Goal: Go to known website: Access a specific website the user already knows

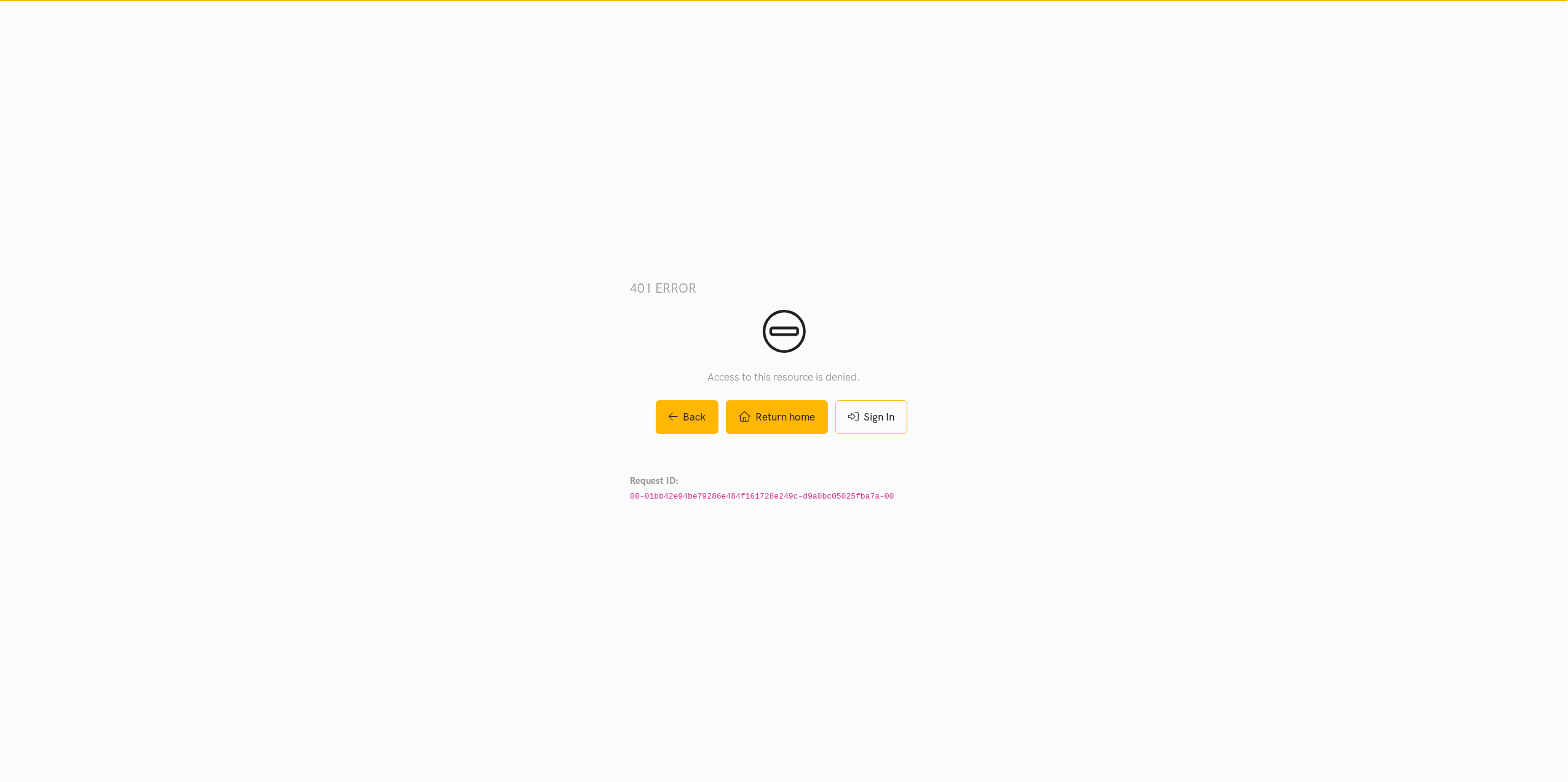
click at [803, 409] on link "Return home" at bounding box center [776, 417] width 102 height 33
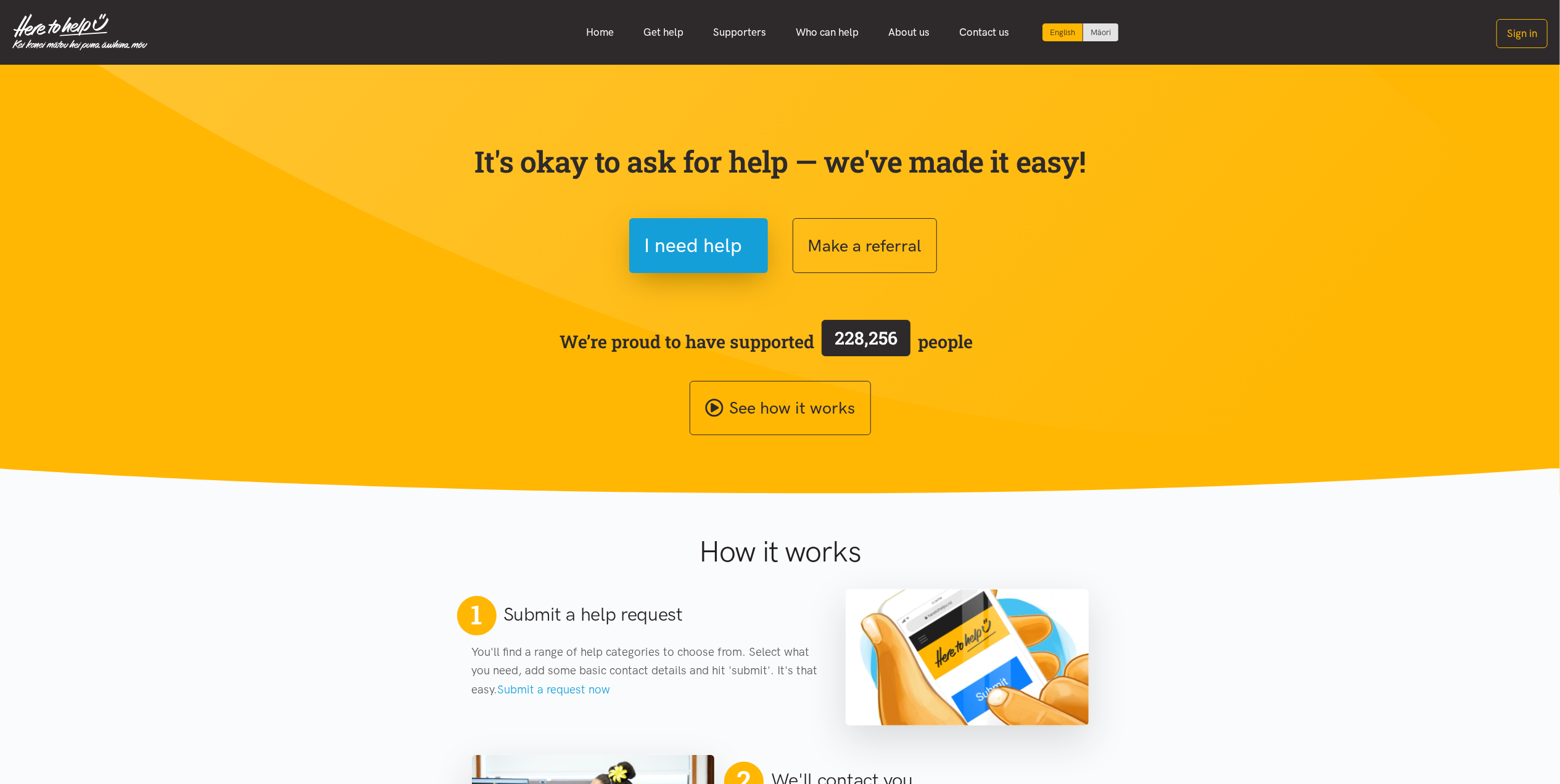
click at [1484, 33] on div "Home Get help Supporters Who can help About us" at bounding box center [848, 32] width 1400 height 27
click at [1508, 38] on button "Sign in" at bounding box center [1522, 34] width 51 height 29
